Goal: Information Seeking & Learning: Learn about a topic

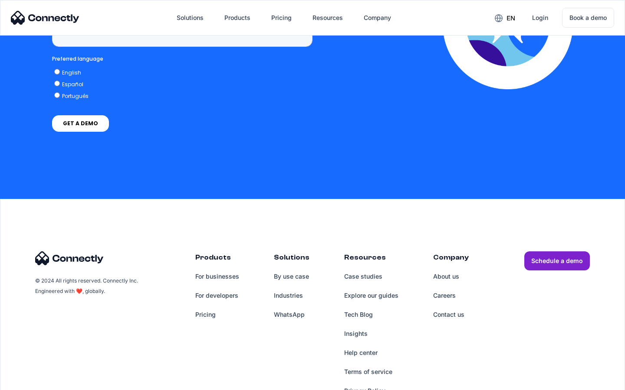
scroll to position [2208, 0]
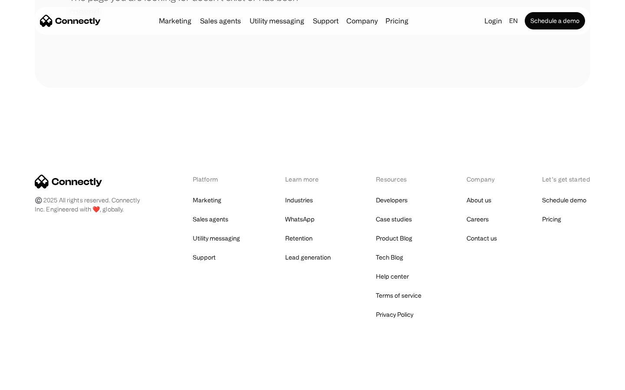
scroll to position [158, 0]
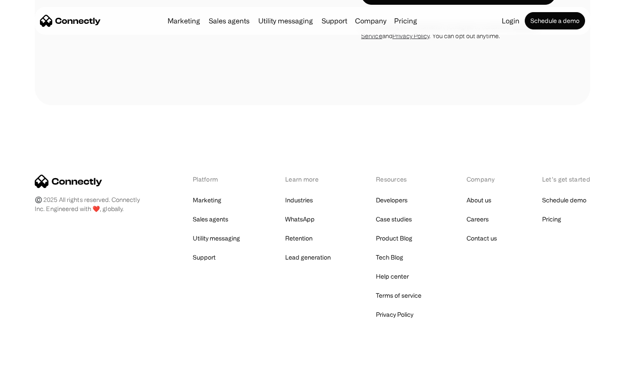
scroll to position [798, 0]
